Goal: Find specific page/section: Find specific page/section

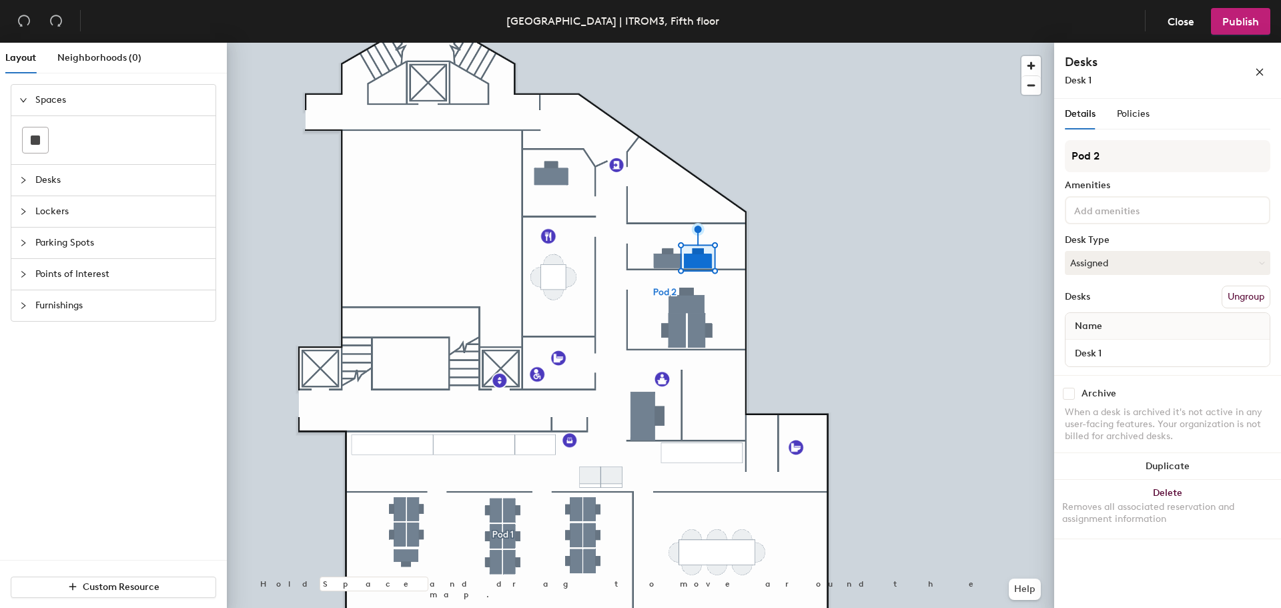
click at [696, 43] on div at bounding box center [640, 43] width 827 height 0
click at [1131, 115] on span "Policies" at bounding box center [1133, 113] width 33 height 11
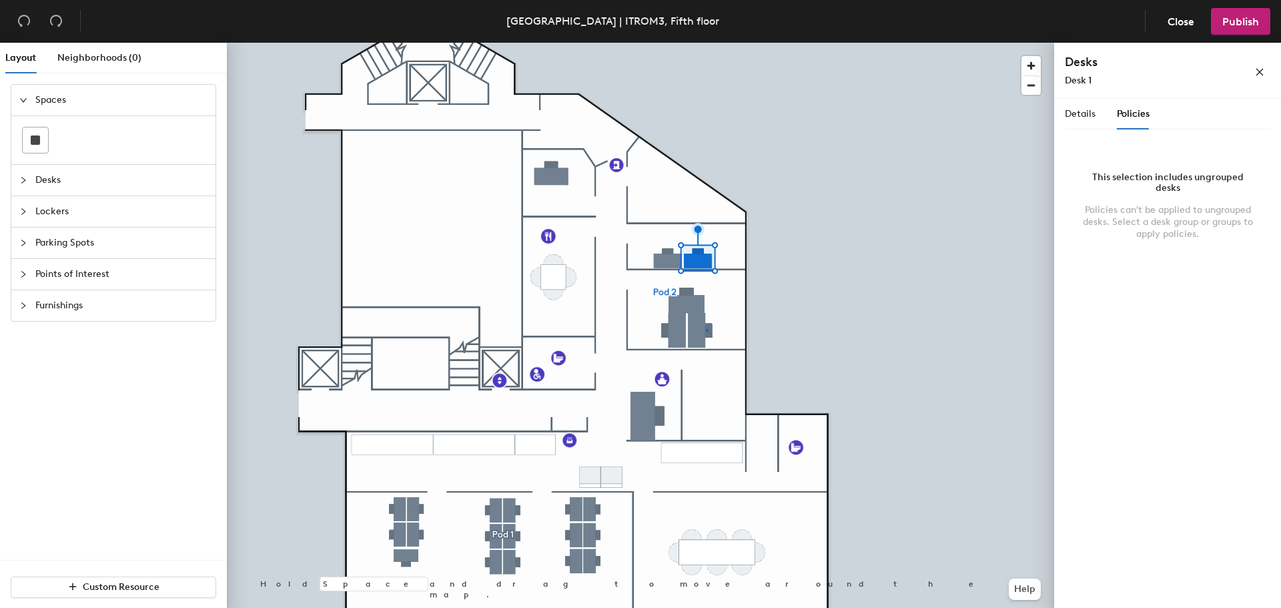
click at [706, 43] on div at bounding box center [640, 43] width 827 height 0
click at [1074, 111] on span "Details" at bounding box center [1080, 113] width 31 height 11
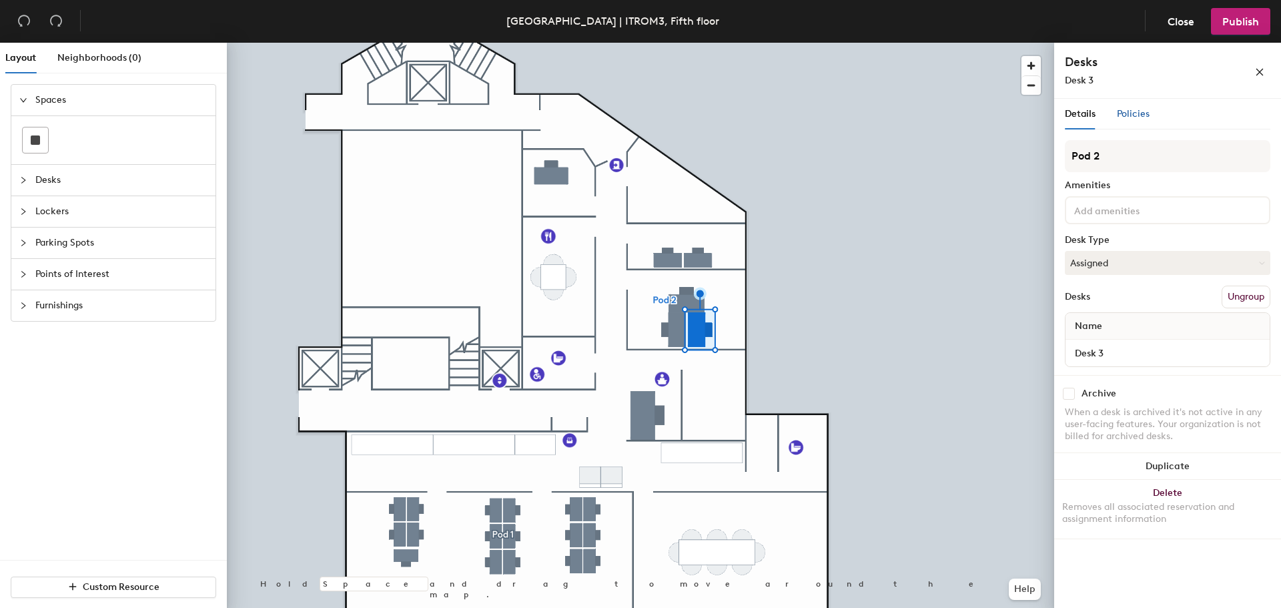
click at [1135, 110] on span "Policies" at bounding box center [1133, 113] width 33 height 11
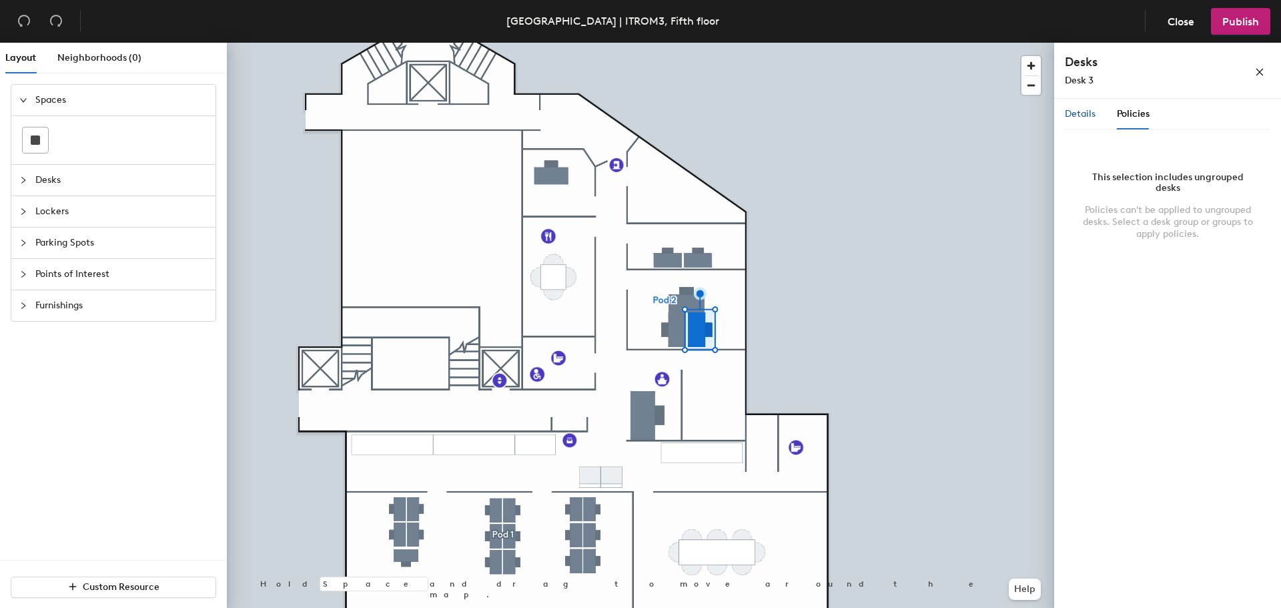
click at [1093, 113] on span "Details" at bounding box center [1080, 113] width 31 height 11
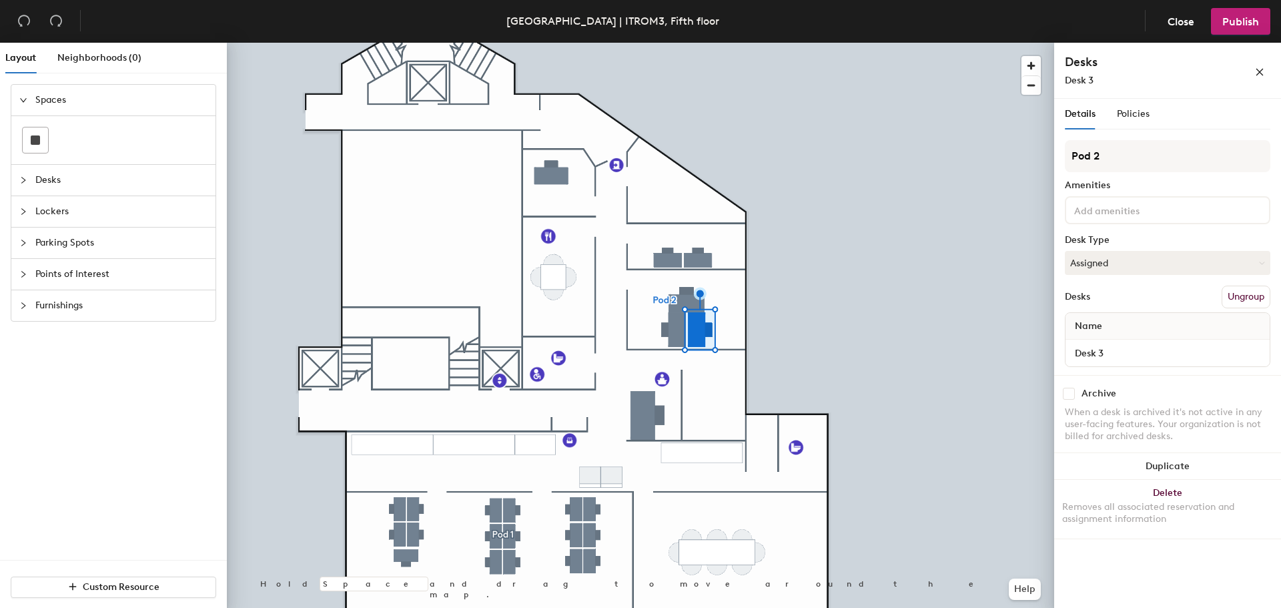
click at [701, 43] on div at bounding box center [640, 43] width 827 height 0
click at [1149, 109] on div "Details Policies" at bounding box center [1167, 114] width 205 height 31
click at [1139, 109] on span "Policies" at bounding box center [1133, 113] width 33 height 11
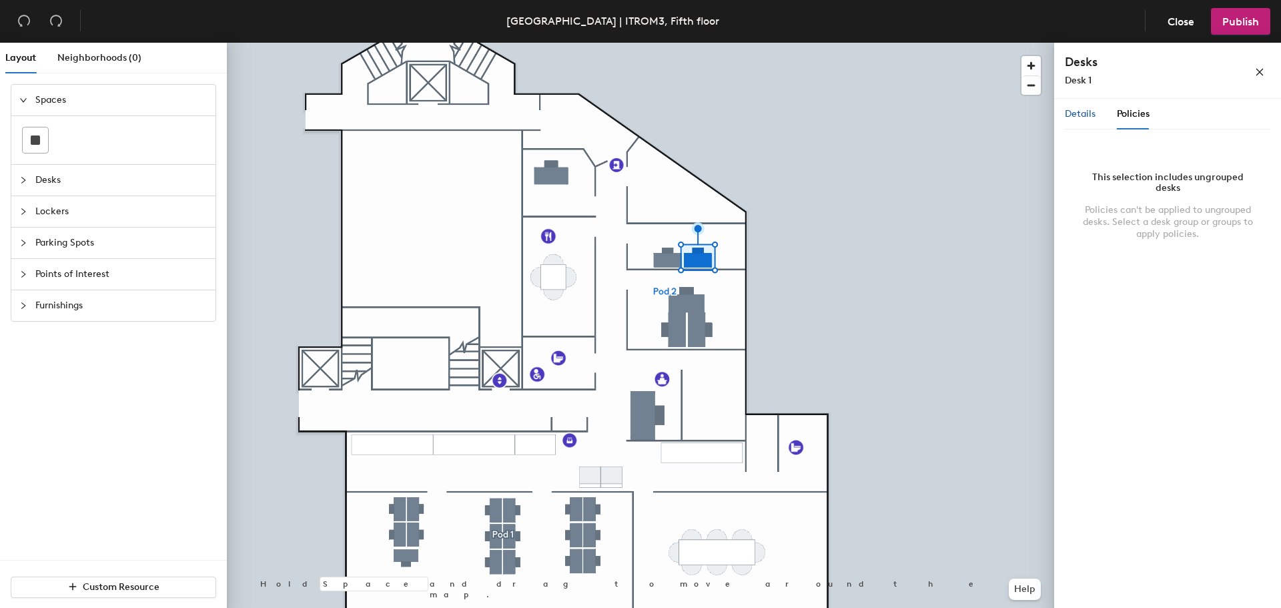
click at [1073, 114] on span "Details" at bounding box center [1080, 113] width 31 height 11
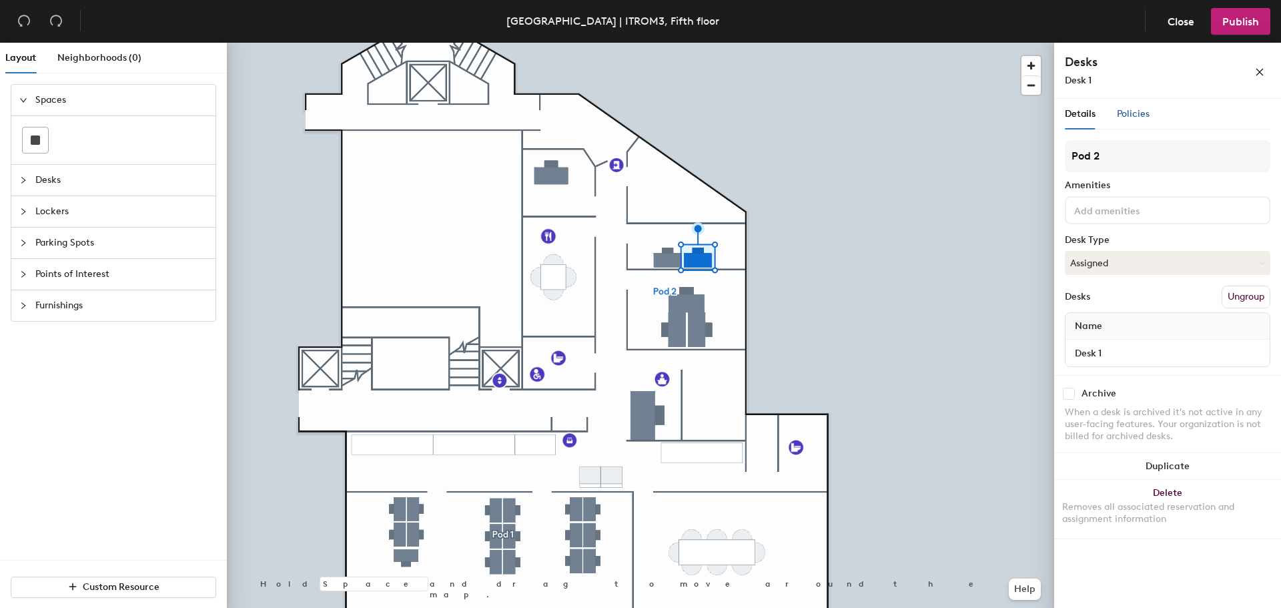
click at [1137, 114] on span "Policies" at bounding box center [1133, 113] width 33 height 11
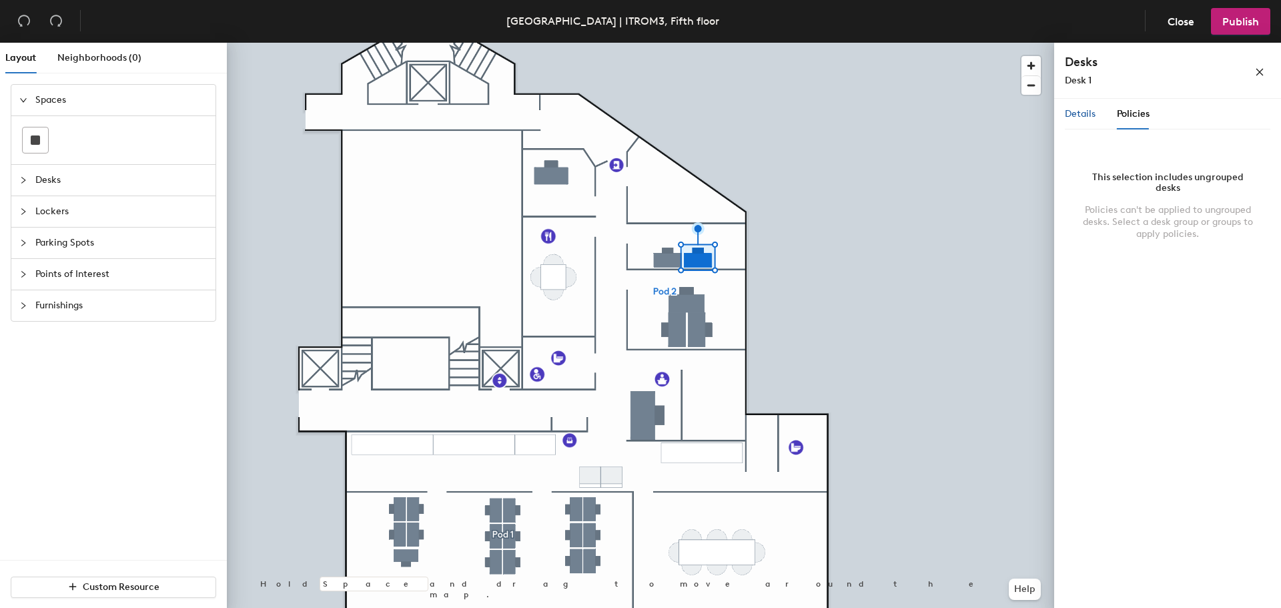
click at [1084, 111] on span "Details" at bounding box center [1080, 113] width 31 height 11
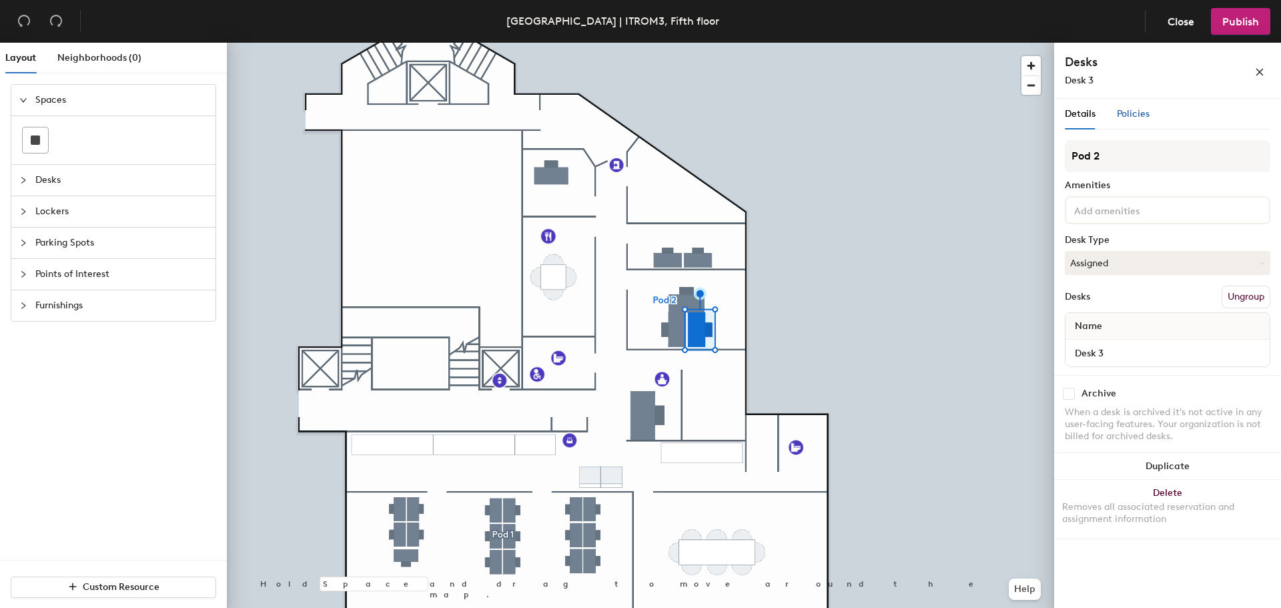
click at [1142, 110] on span "Policies" at bounding box center [1133, 113] width 33 height 11
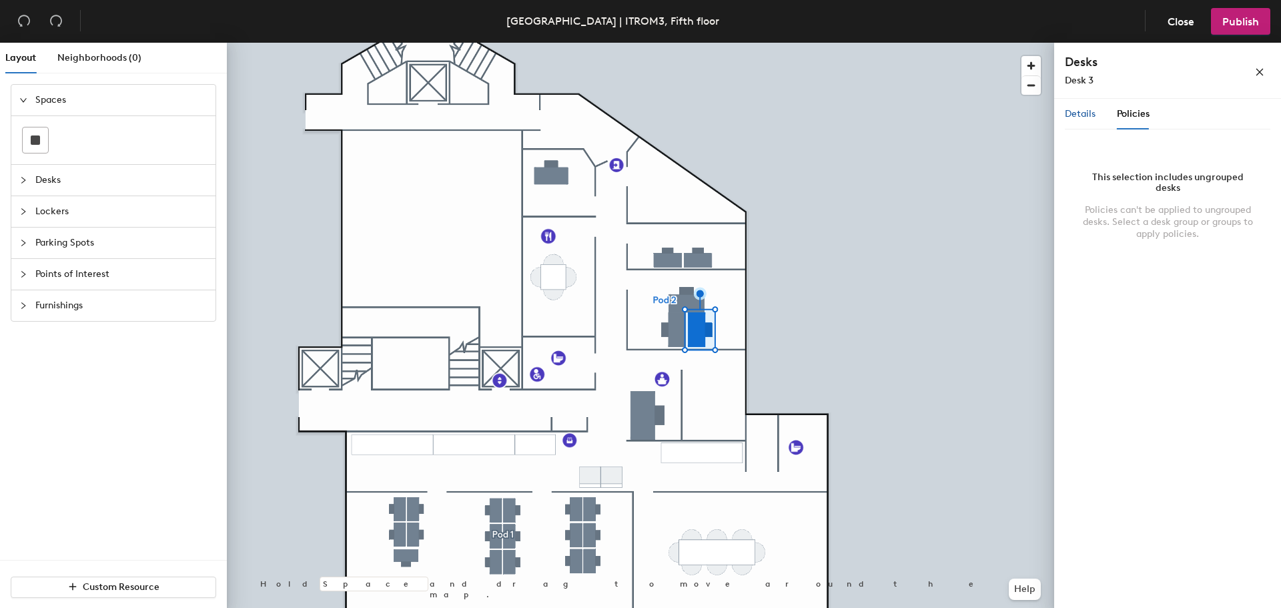
click at [1085, 117] on span "Details" at bounding box center [1080, 113] width 31 height 11
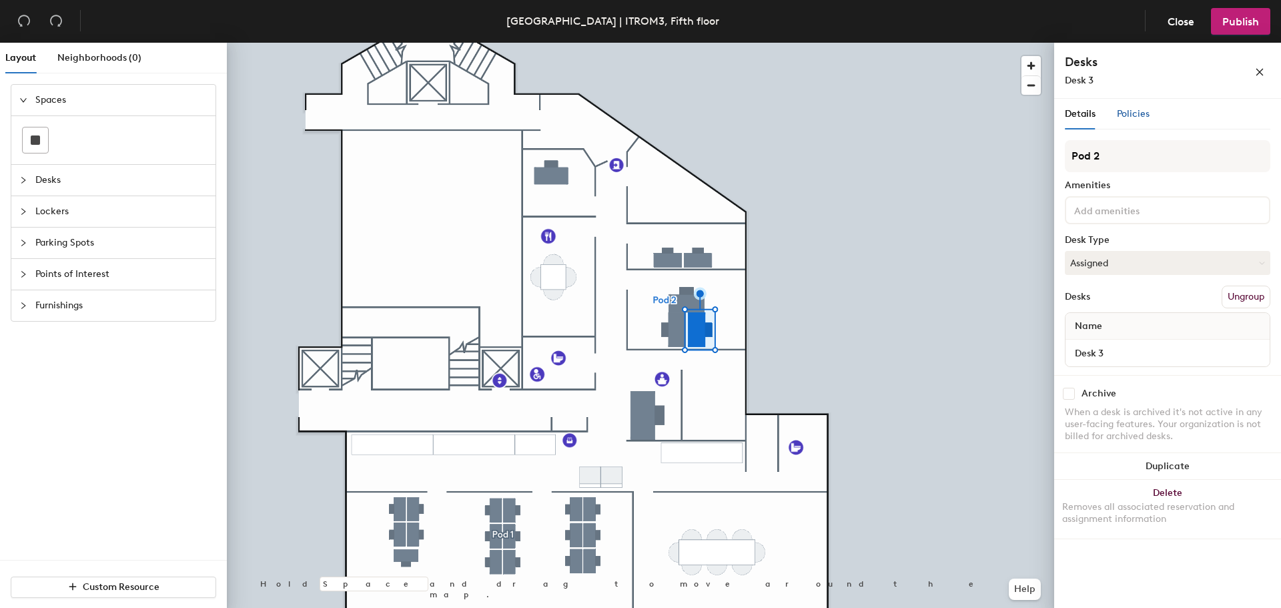
click at [1127, 108] on span "Policies" at bounding box center [1133, 113] width 33 height 11
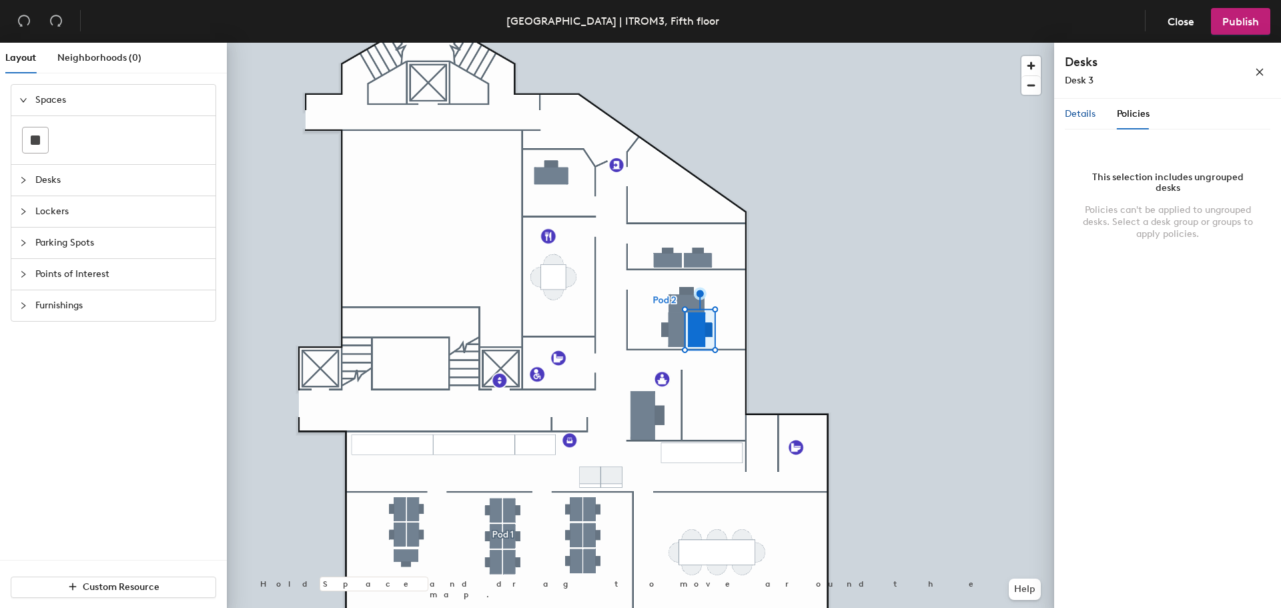
click at [1089, 112] on span "Details" at bounding box center [1080, 113] width 31 height 11
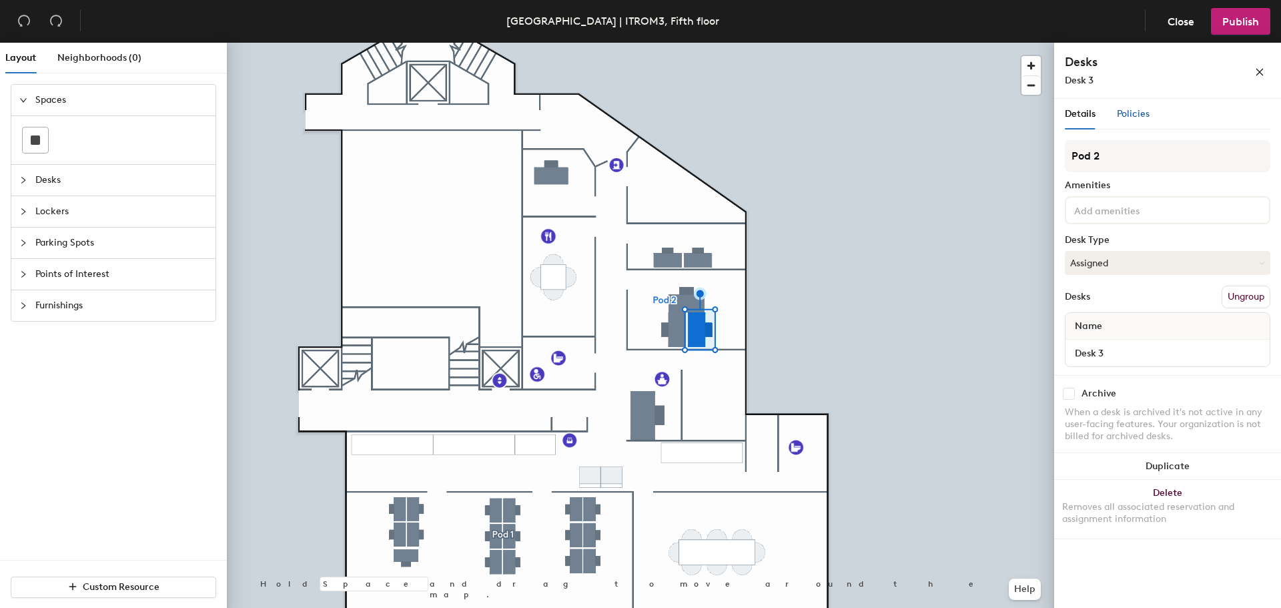
click at [1119, 109] on span "Policies" at bounding box center [1133, 113] width 33 height 11
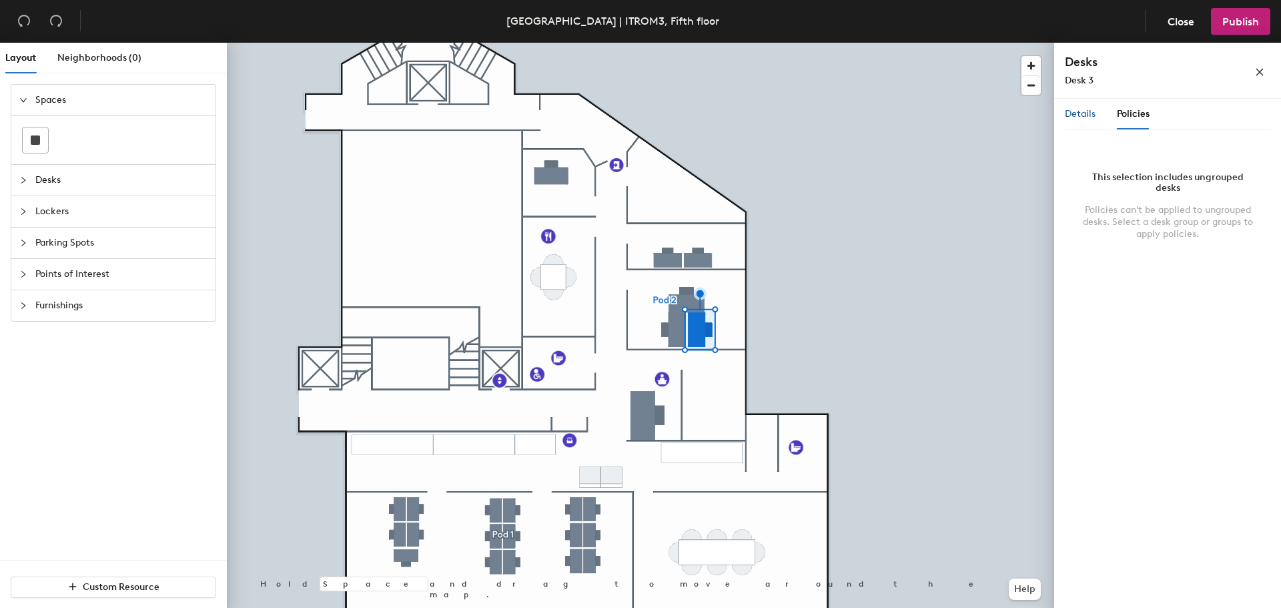
click at [1085, 114] on span "Details" at bounding box center [1080, 113] width 31 height 11
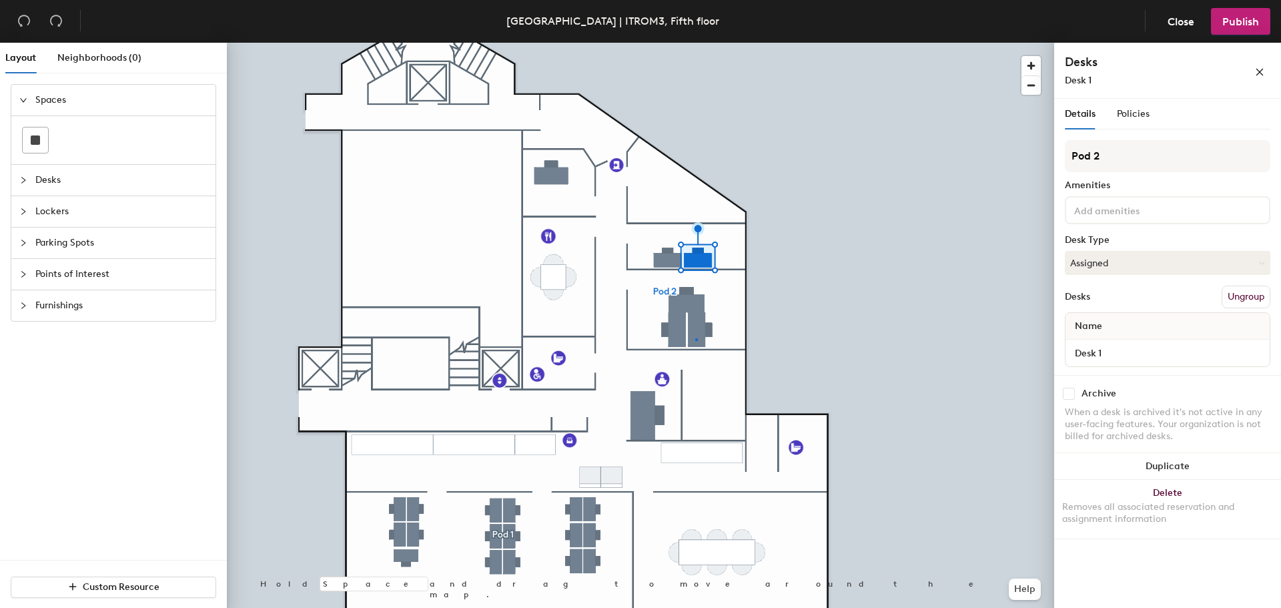
click at [695, 43] on div at bounding box center [640, 43] width 827 height 0
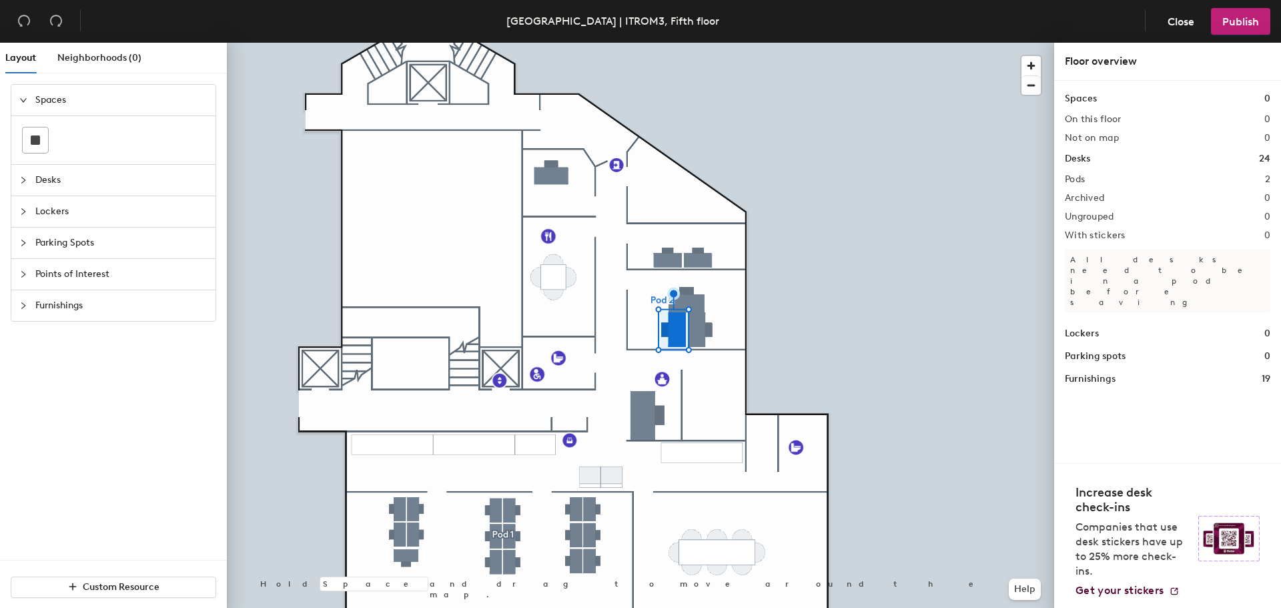
click at [703, 43] on div at bounding box center [640, 43] width 827 height 0
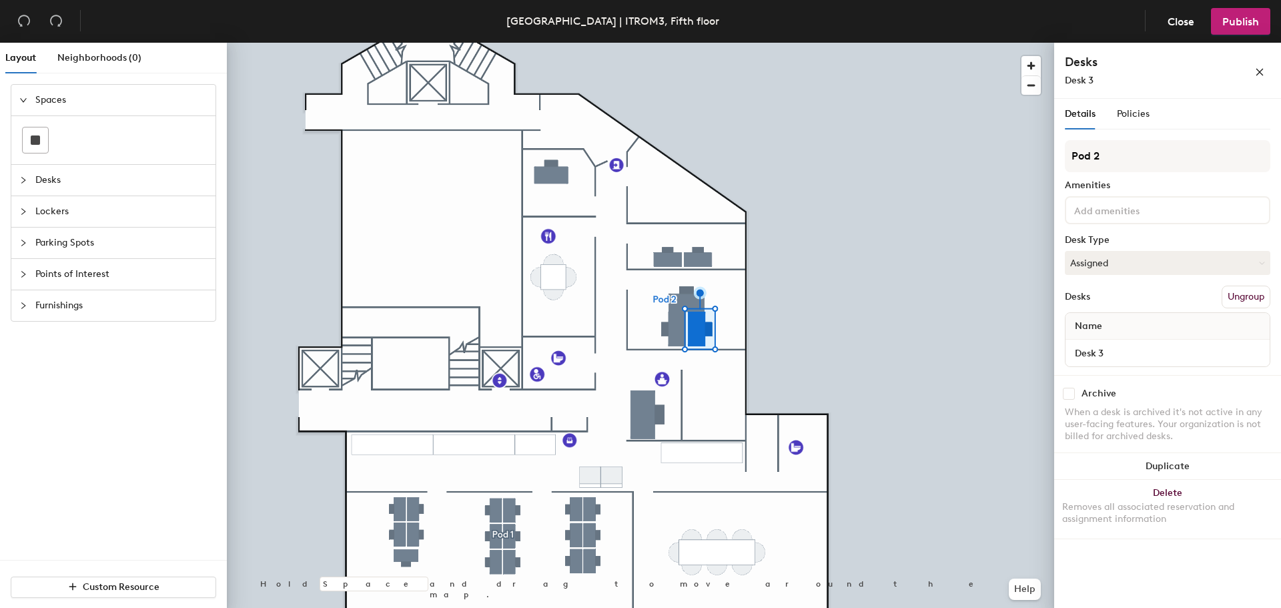
click at [688, 43] on div at bounding box center [640, 43] width 827 height 0
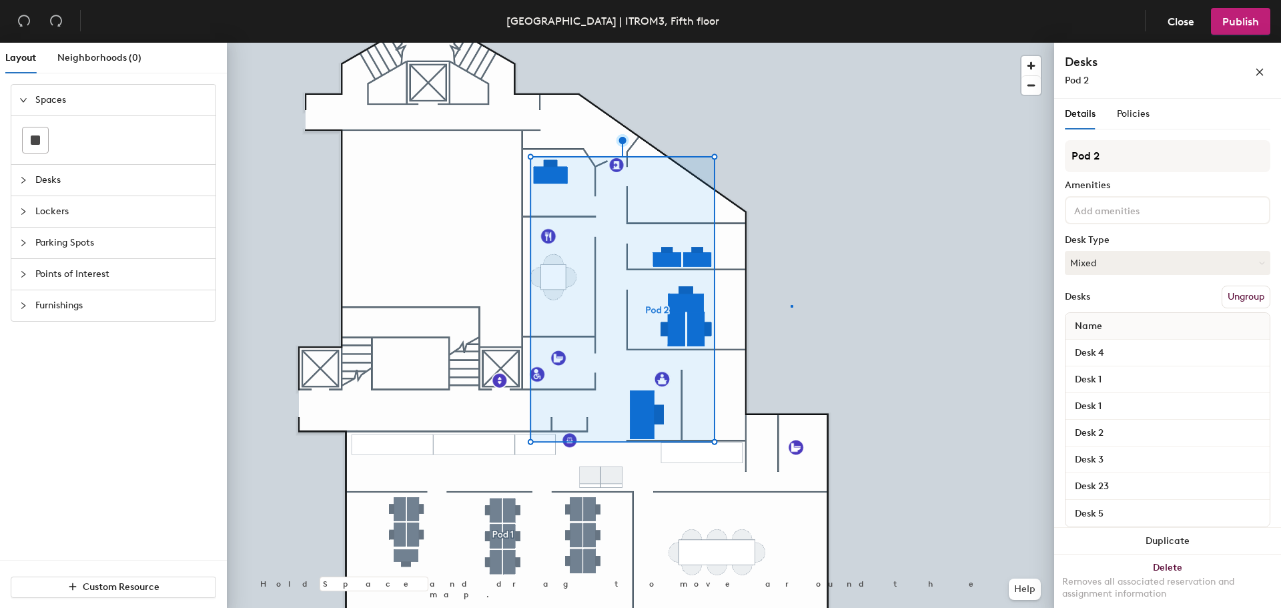
click at [790, 43] on div at bounding box center [640, 43] width 827 height 0
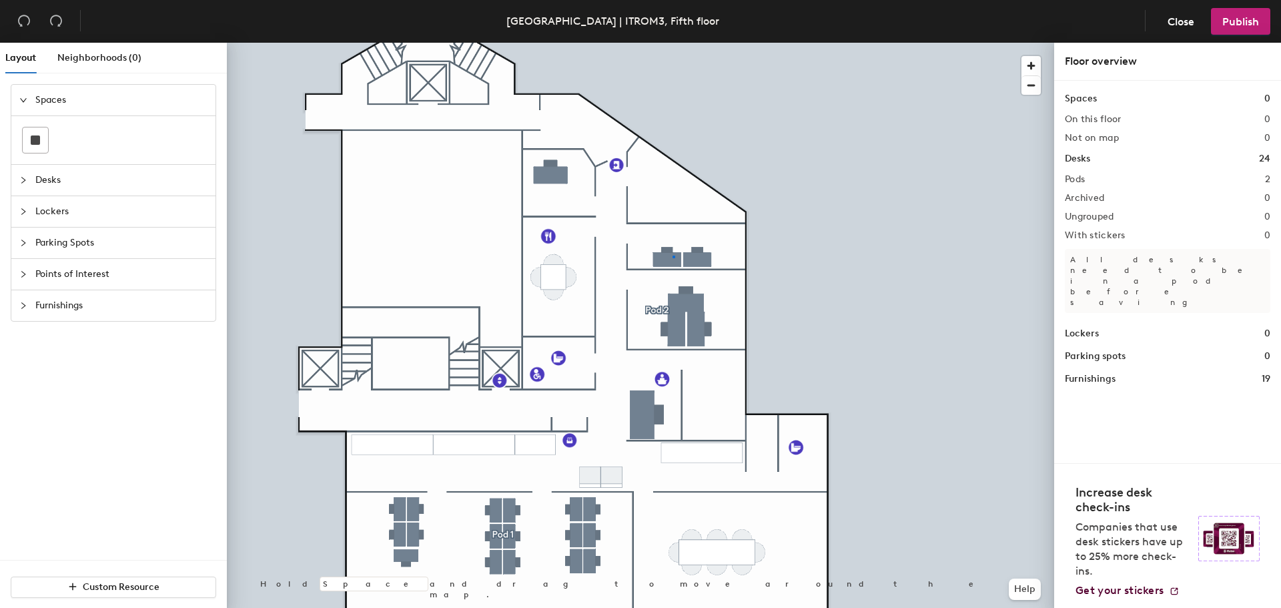
click at [672, 43] on div at bounding box center [640, 43] width 827 height 0
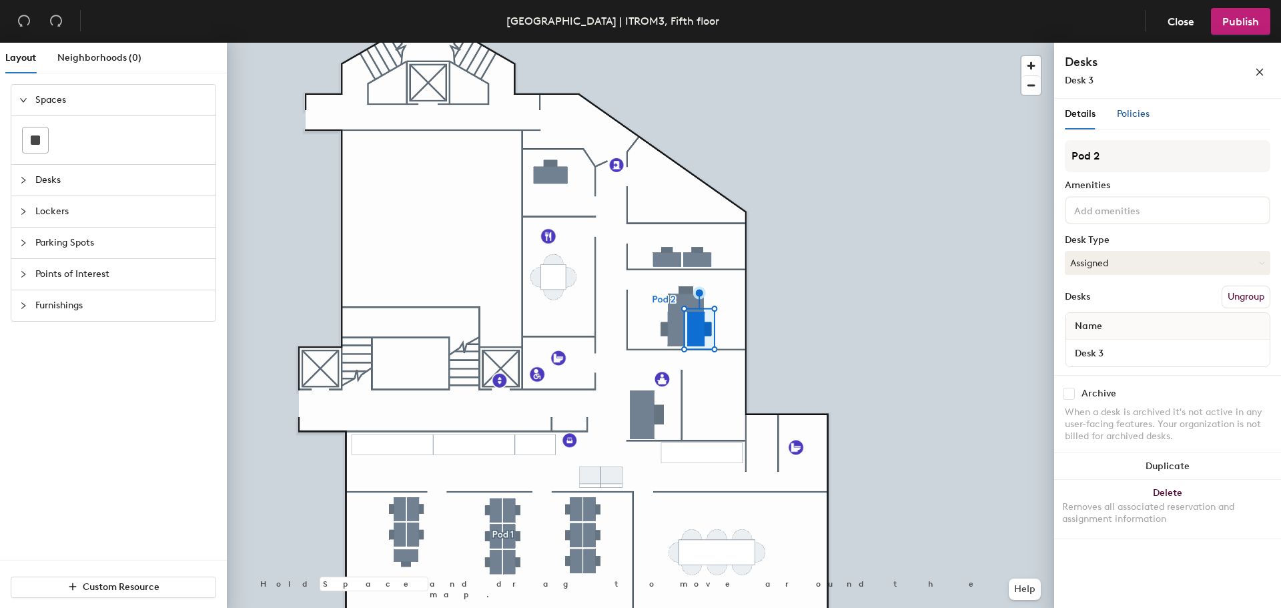
click at [1147, 109] on span "Policies" at bounding box center [1133, 113] width 33 height 11
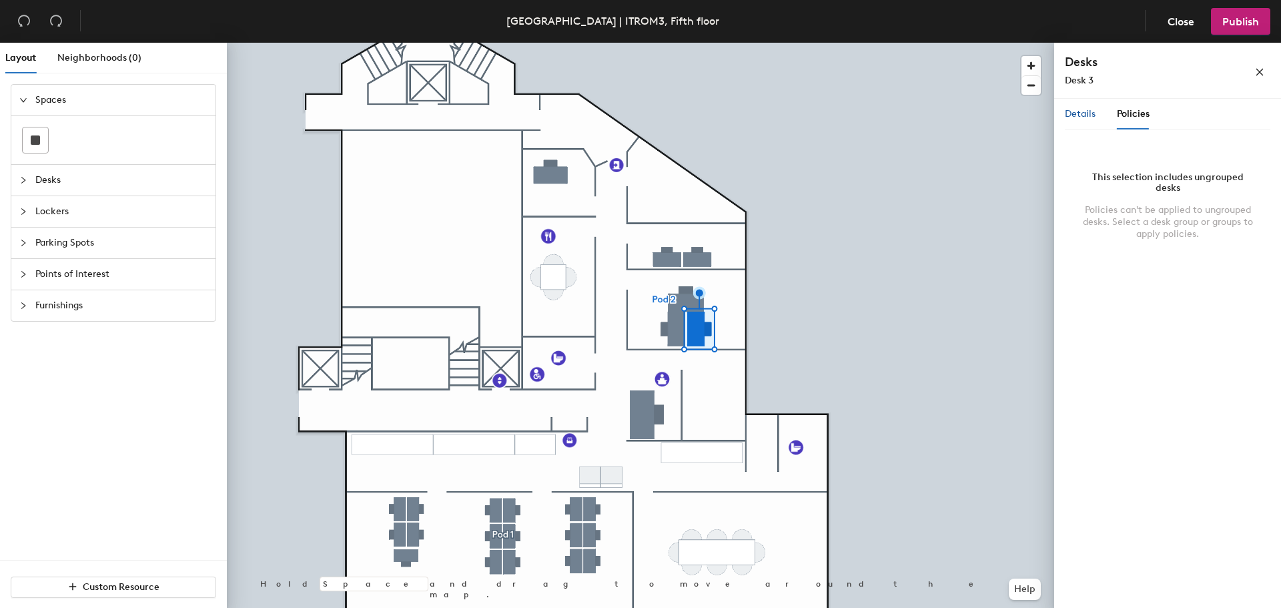
click at [1075, 110] on span "Details" at bounding box center [1080, 113] width 31 height 11
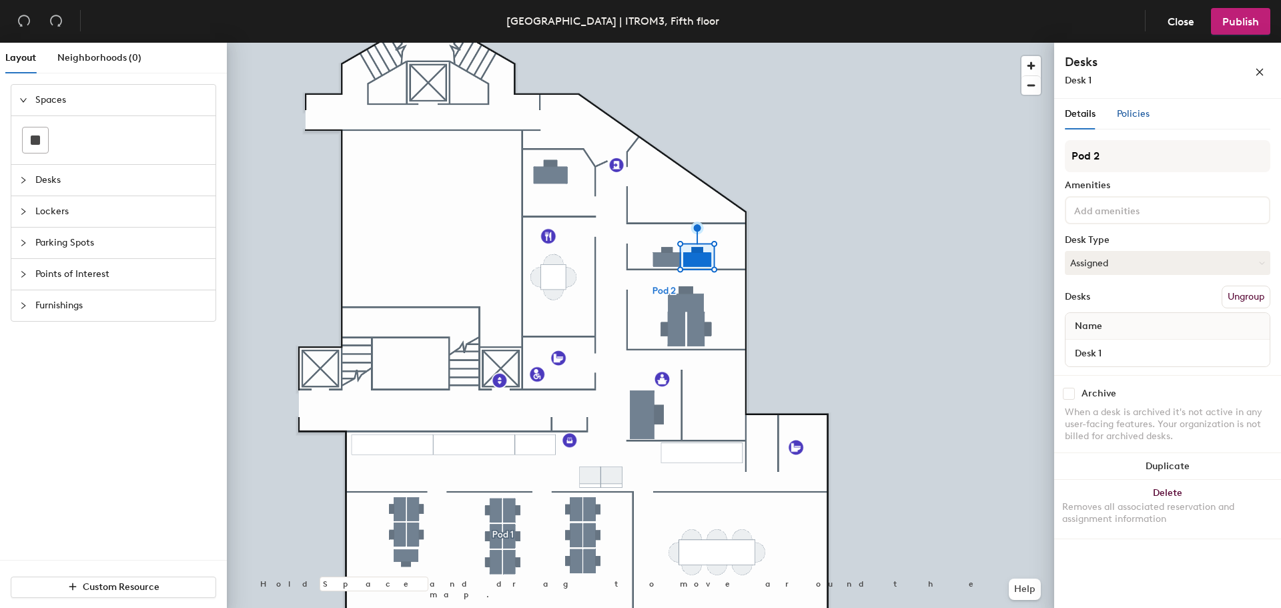
click at [1119, 117] on span "Policies" at bounding box center [1133, 113] width 33 height 11
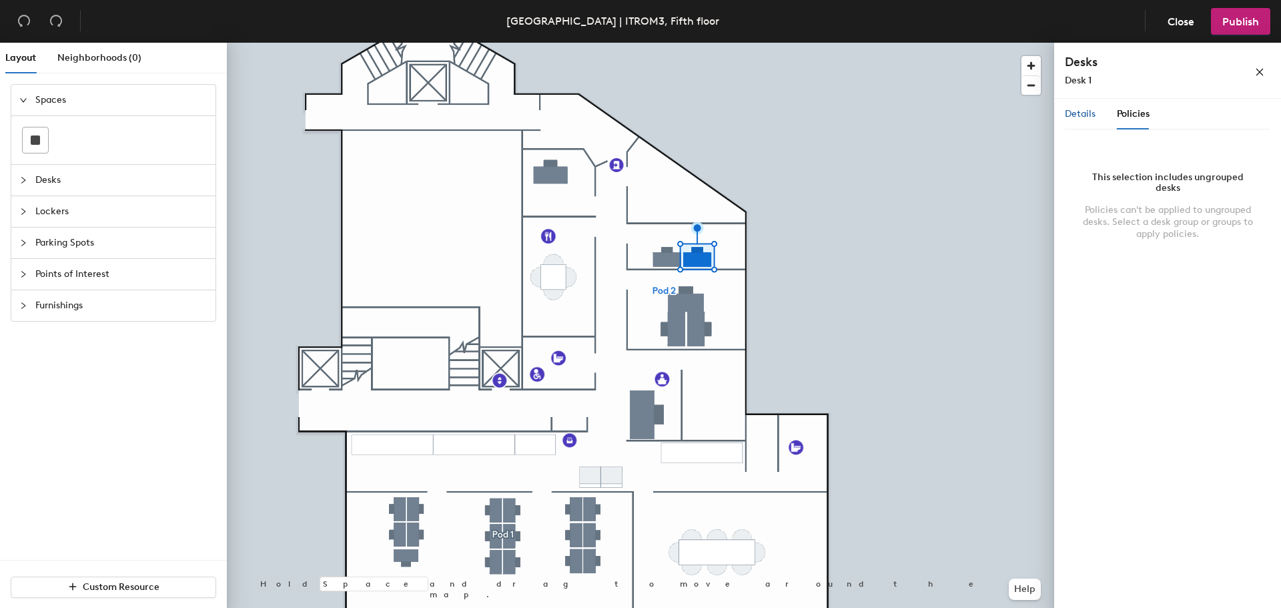
click at [1085, 113] on span "Details" at bounding box center [1080, 113] width 31 height 11
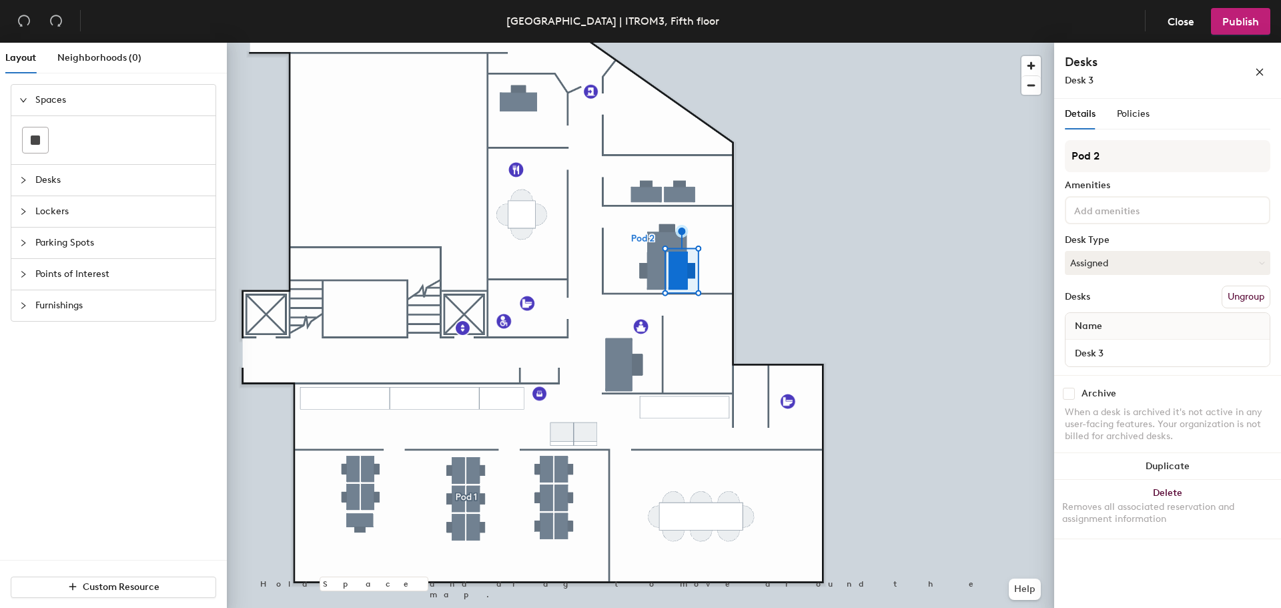
click at [671, 43] on div at bounding box center [640, 43] width 827 height 0
click at [686, 43] on div at bounding box center [640, 43] width 827 height 0
click at [676, 43] on div at bounding box center [640, 43] width 827 height 0
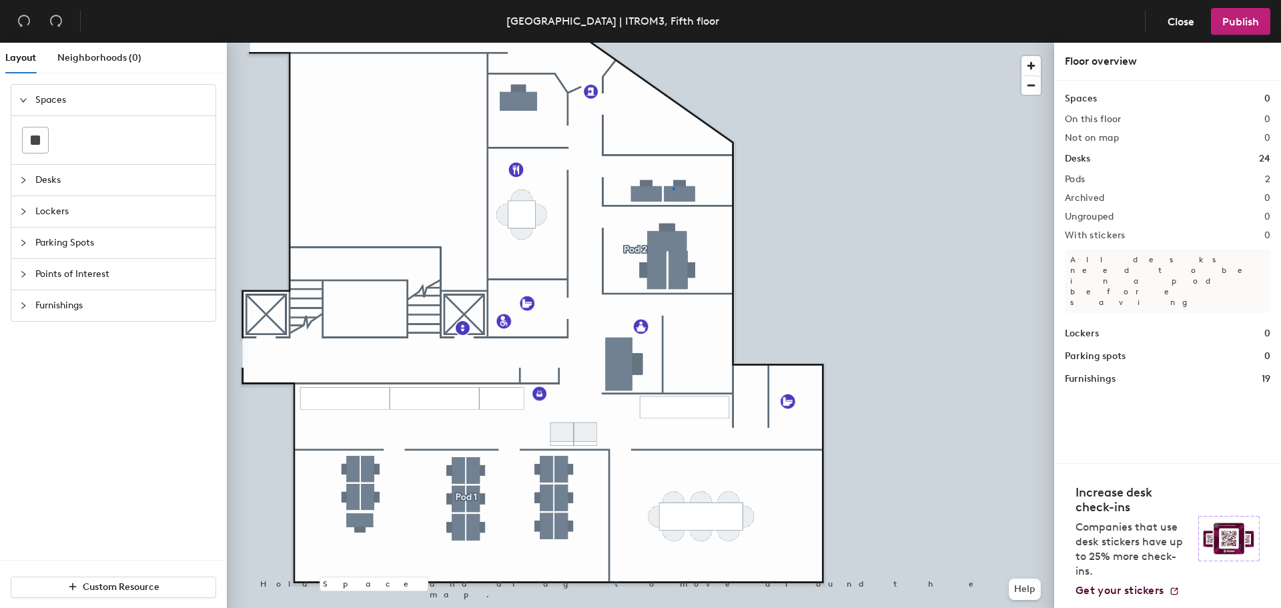
click at [672, 43] on div at bounding box center [640, 43] width 827 height 0
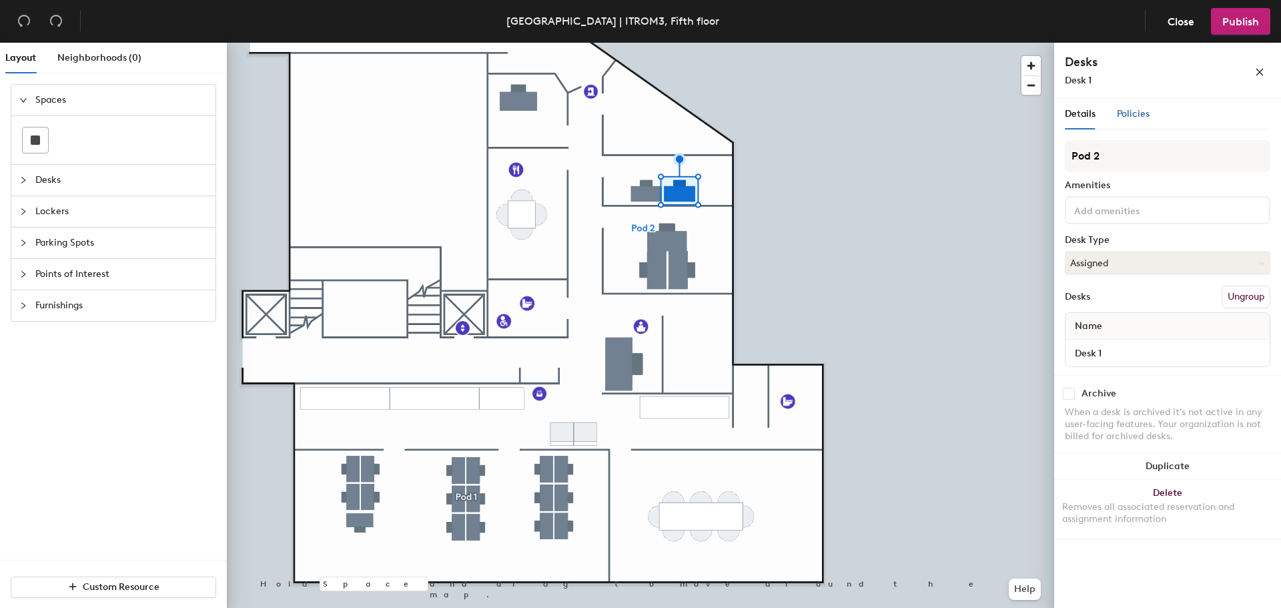
click at [1124, 113] on span "Policies" at bounding box center [1133, 113] width 33 height 11
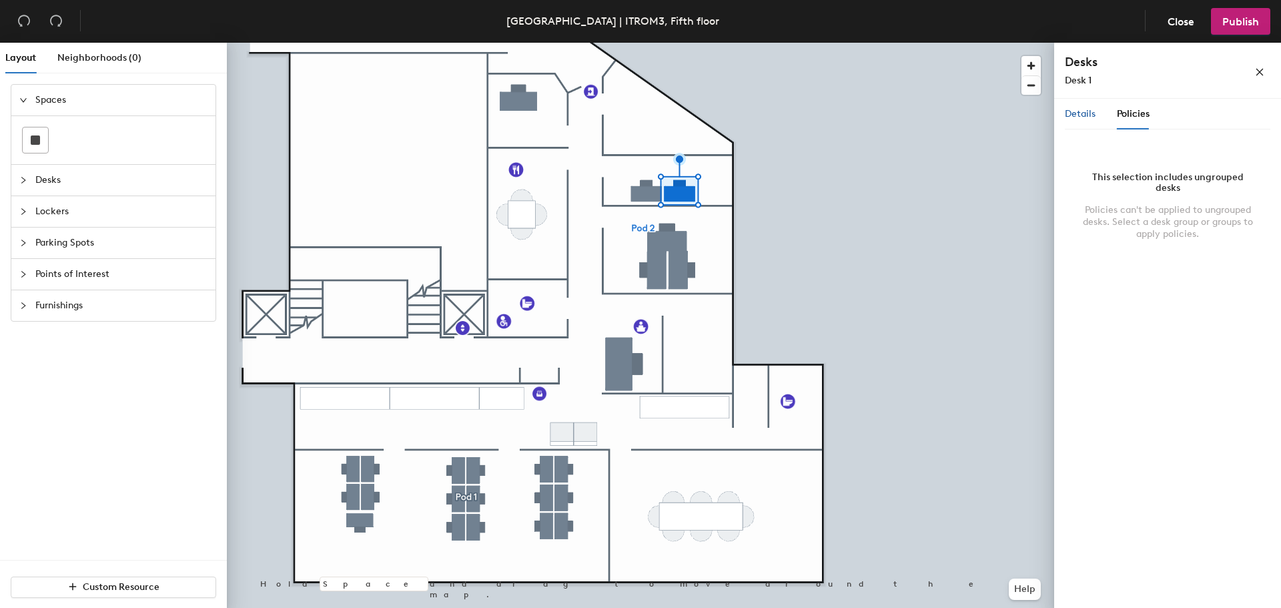
click at [1067, 113] on span "Details" at bounding box center [1080, 113] width 31 height 11
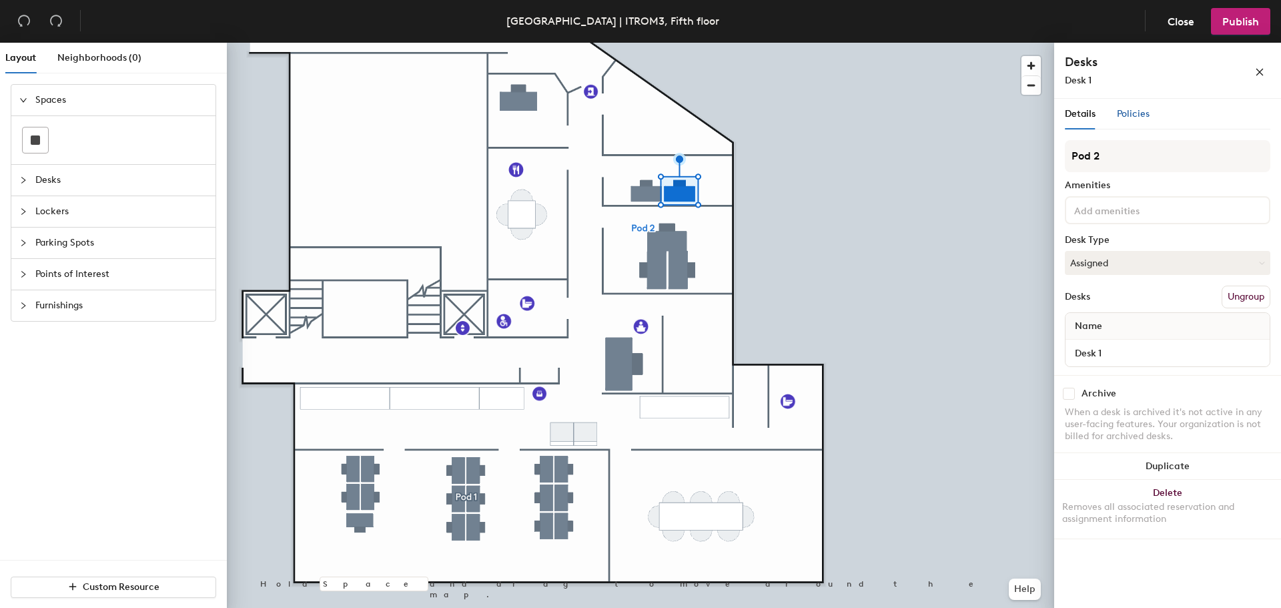
click at [1135, 111] on span "Policies" at bounding box center [1133, 113] width 33 height 11
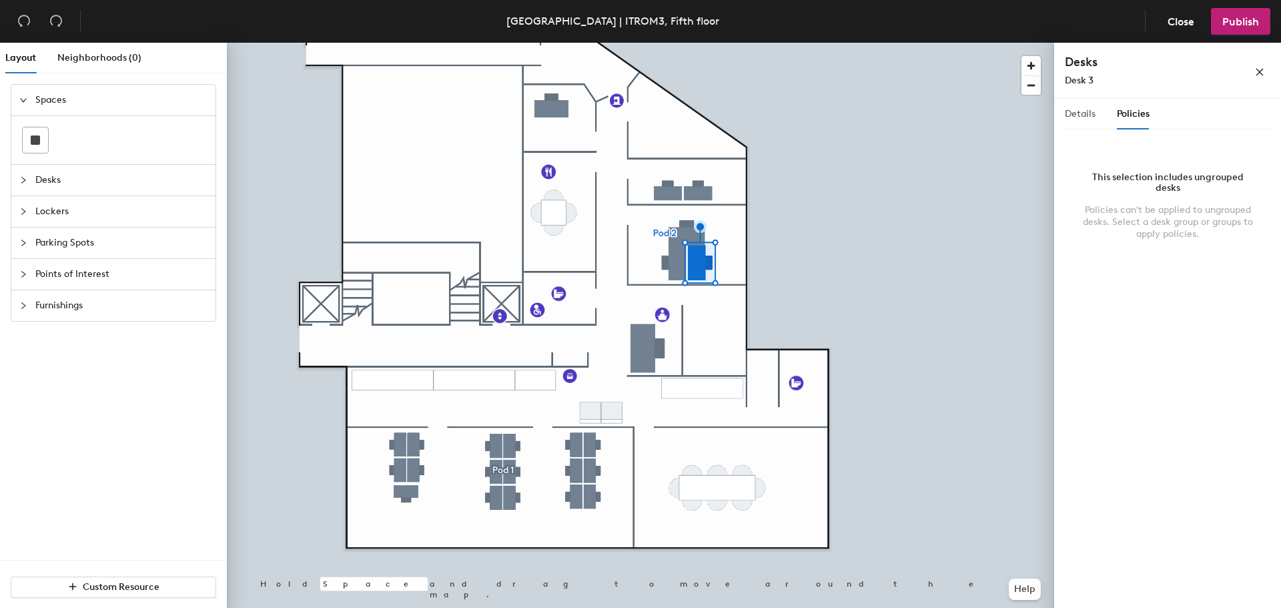
click at [696, 43] on div at bounding box center [640, 43] width 827 height 0
click at [822, 43] on div at bounding box center [640, 43] width 827 height 0
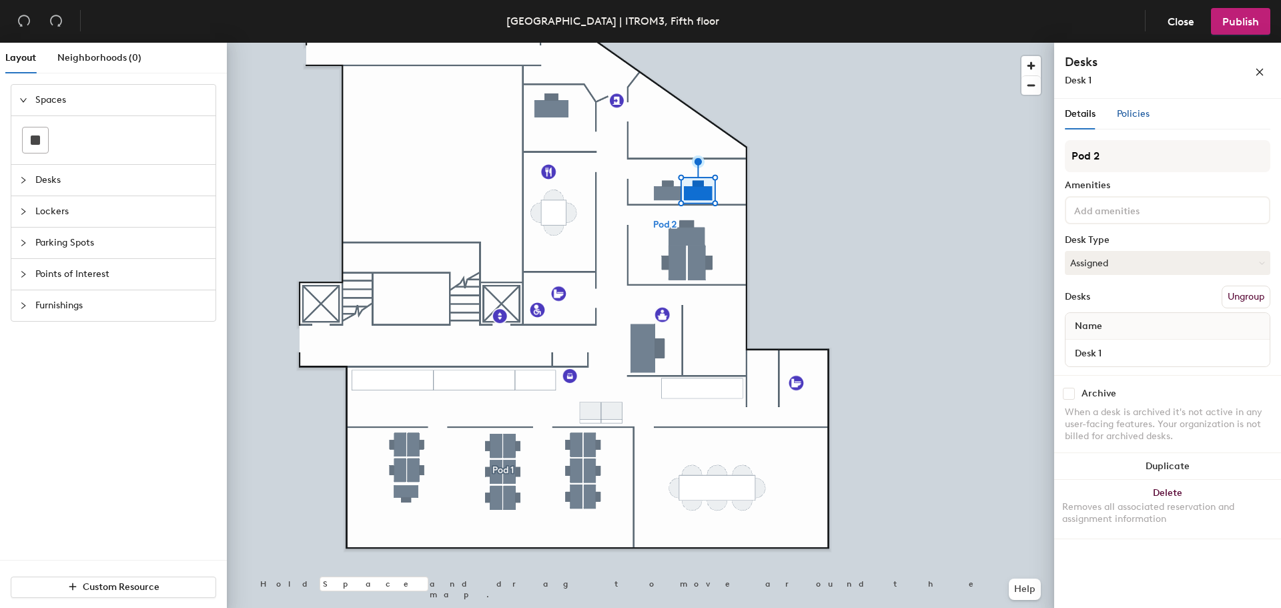
click at [1131, 118] on span "Policies" at bounding box center [1133, 113] width 33 height 11
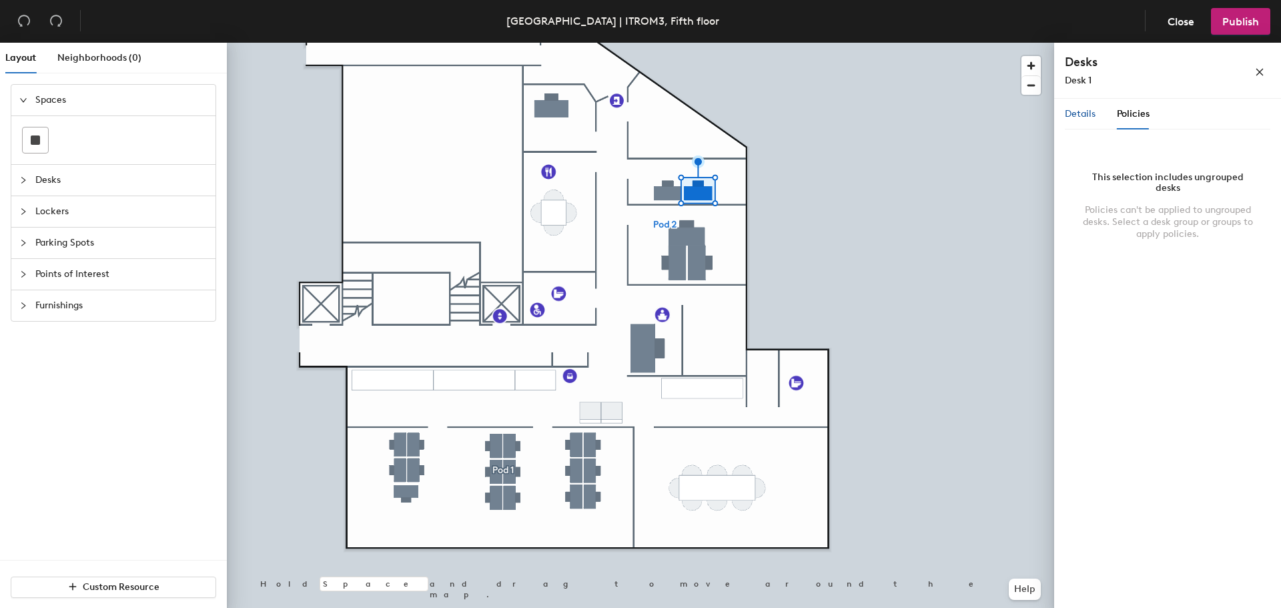
click at [1071, 115] on span "Details" at bounding box center [1080, 113] width 31 height 11
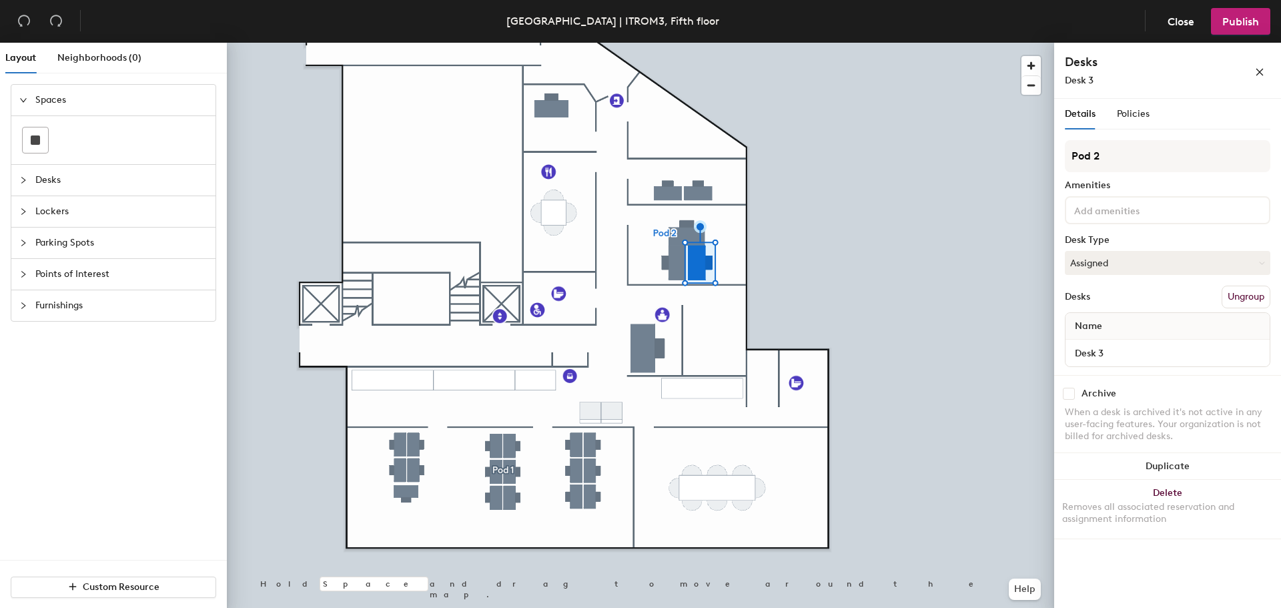
click at [831, 43] on div at bounding box center [640, 43] width 827 height 0
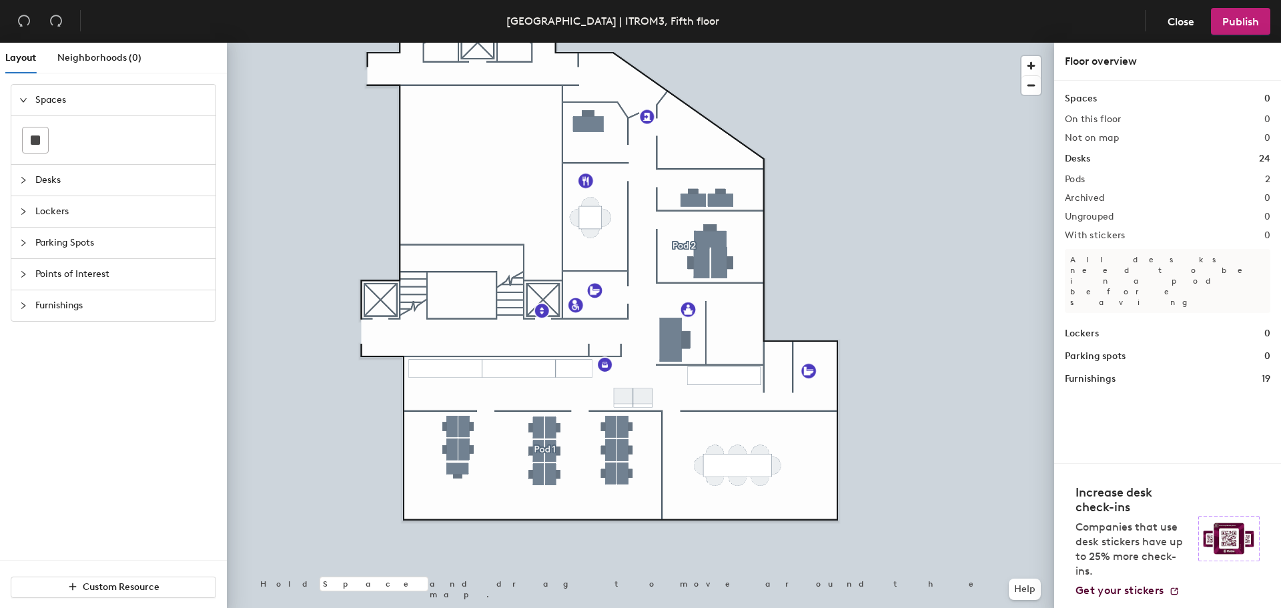
click at [835, 43] on div at bounding box center [640, 43] width 827 height 0
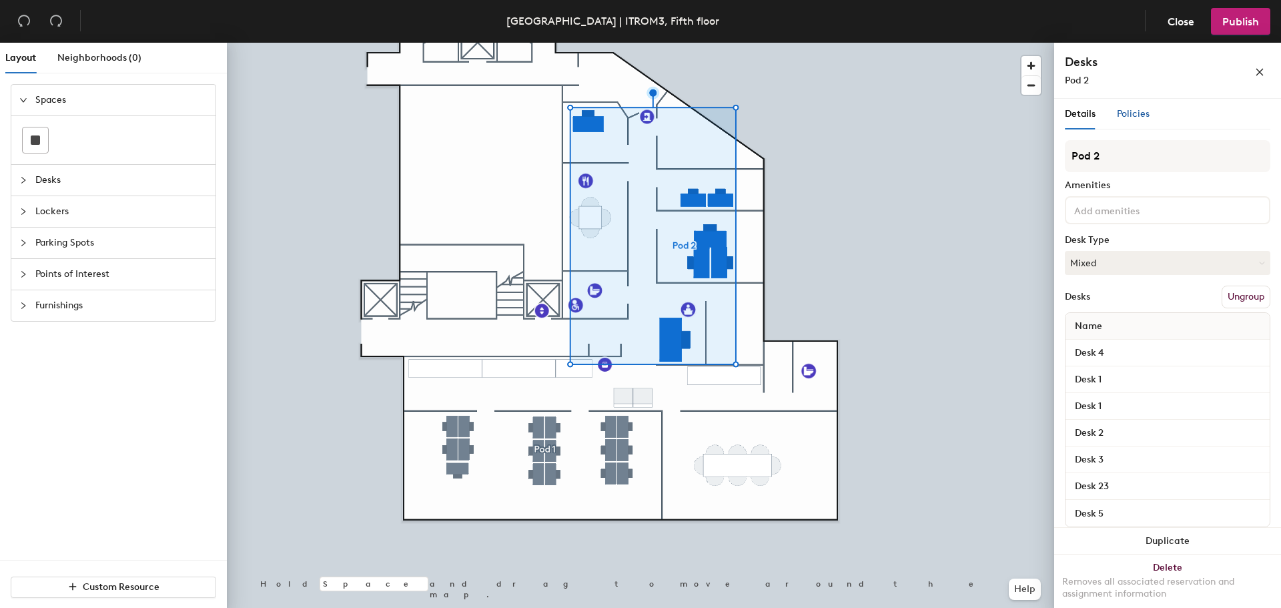
click at [1126, 116] on span "Policies" at bounding box center [1133, 113] width 33 height 11
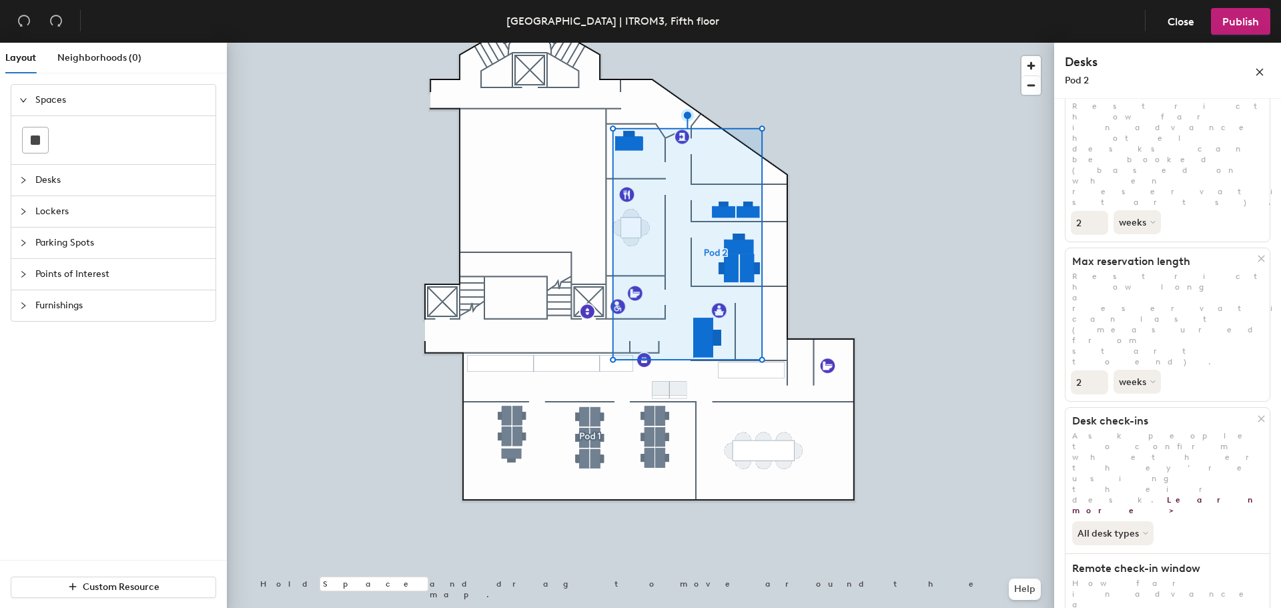
scroll to position [20, 0]
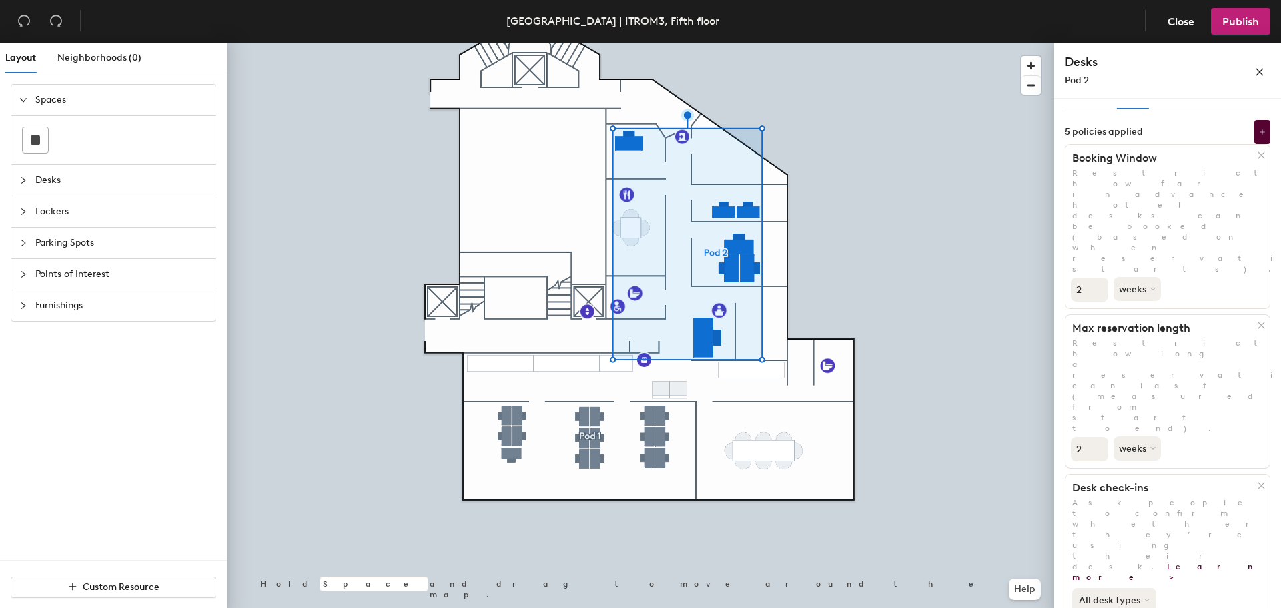
click at [1137, 588] on button "All desk types" at bounding box center [1114, 600] width 84 height 24
click at [1212, 582] on div "All desk types" at bounding box center [1167, 596] width 204 height 29
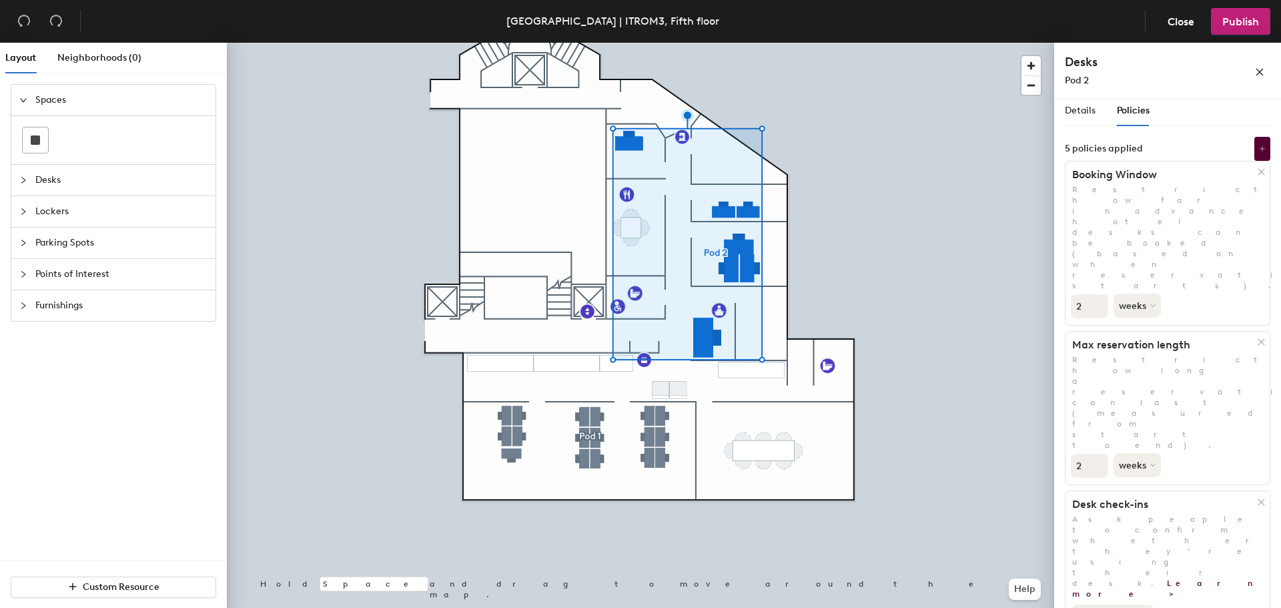
scroll to position [0, 0]
click at [973, 43] on div at bounding box center [640, 43] width 827 height 0
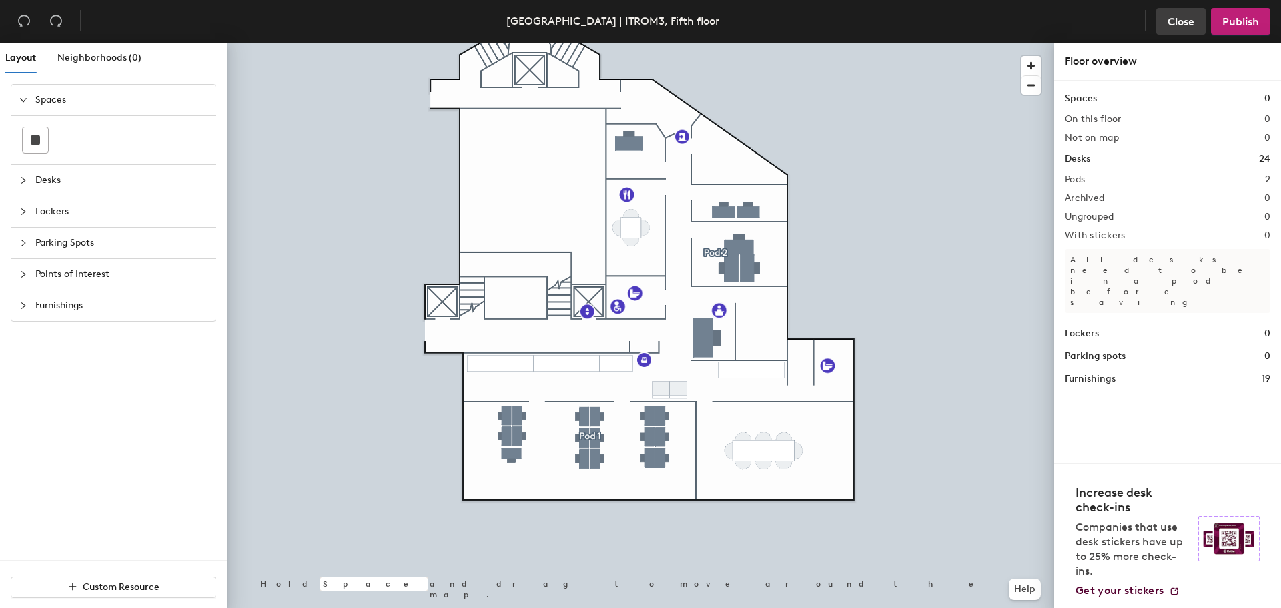
click at [1193, 14] on button "Close" at bounding box center [1180, 21] width 49 height 27
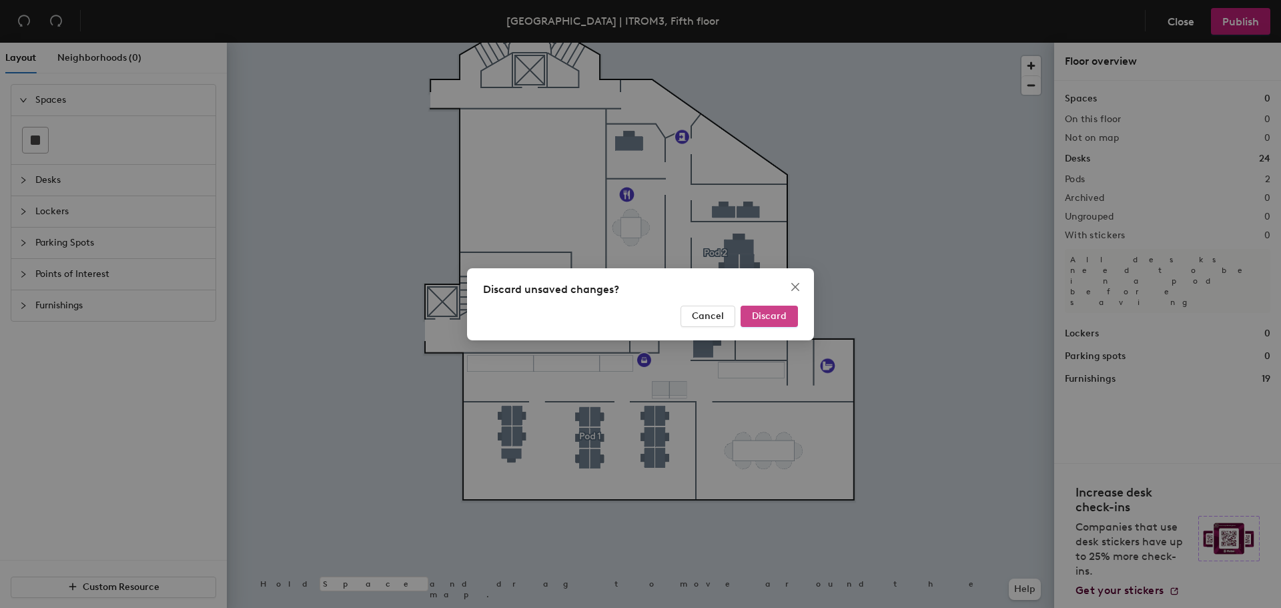
click at [769, 316] on span "Discard" at bounding box center [769, 315] width 35 height 11
